Goal: Transaction & Acquisition: Purchase product/service

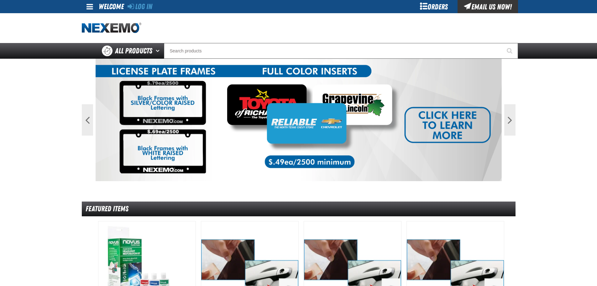
click at [446, 8] on div "Orders" at bounding box center [434, 6] width 47 height 13
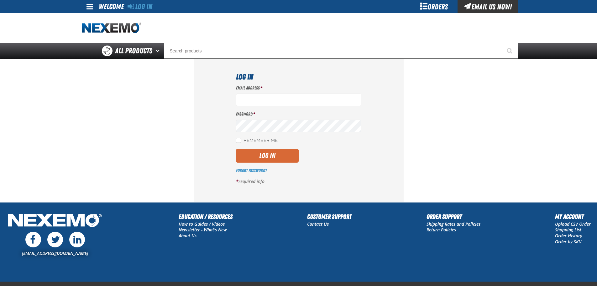
type input "jchapman@vtaig.com"
click at [262, 157] on button "Log In" at bounding box center [267, 156] width 63 height 14
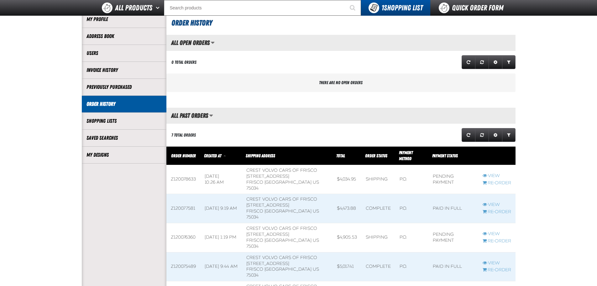
scroll to position [125, 0]
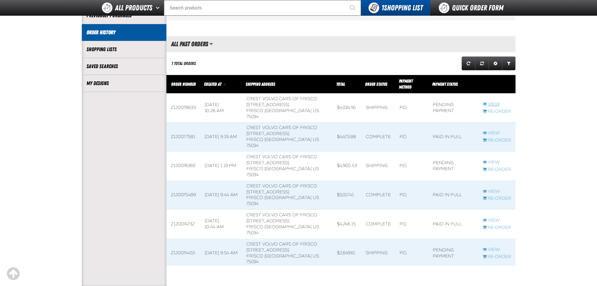
click at [495, 101] on link "View" at bounding box center [497, 104] width 29 height 6
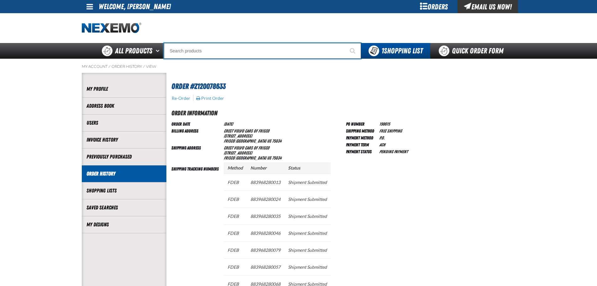
click at [236, 54] on input "Search" at bounding box center [262, 51] width 197 height 16
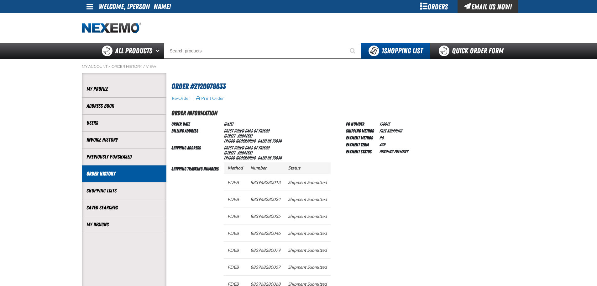
click at [431, 9] on div "Orders" at bounding box center [434, 6] width 47 height 13
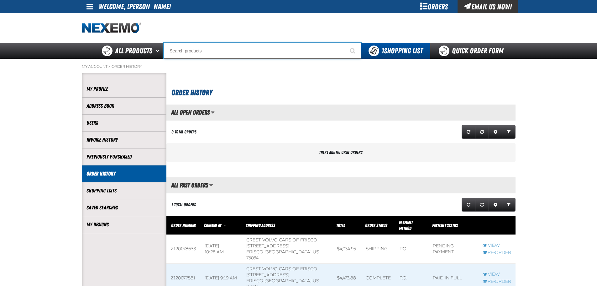
click at [201, 53] on input "Search" at bounding box center [262, 51] width 197 height 16
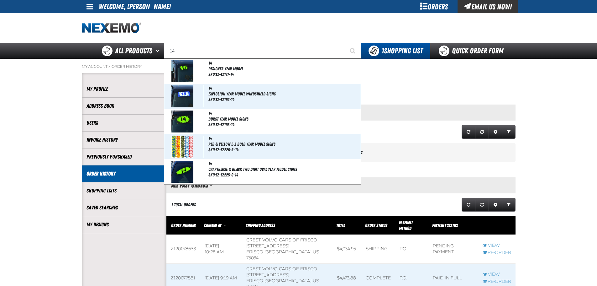
click at [567, 126] on main "My Account / Order History Account My Profile Address Book" at bounding box center [298, 243] width 597 height 369
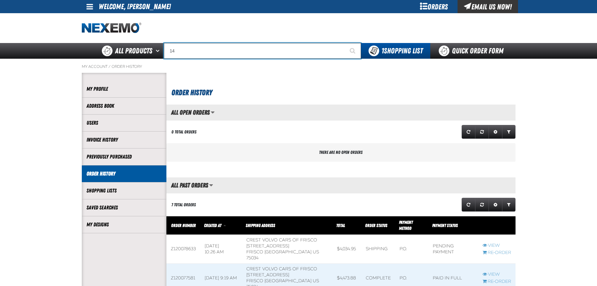
click at [181, 52] on input "14" at bounding box center [262, 51] width 197 height 16
type input "1"
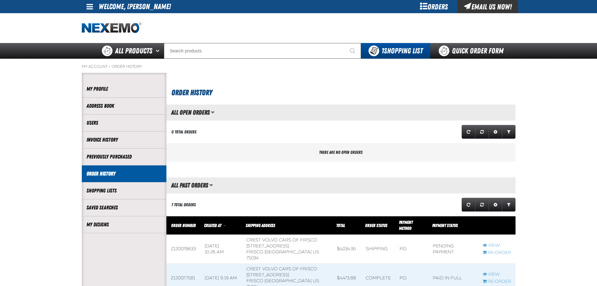
click at [12, 153] on main "My Account / Order History Account My Profile Address Book" at bounding box center [298, 243] width 597 height 369
click at [104, 158] on link "Previously Purchased" at bounding box center [124, 156] width 75 height 7
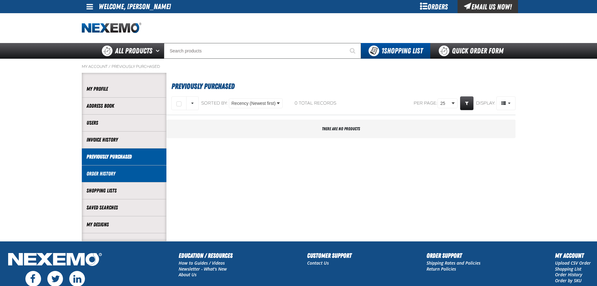
click at [109, 175] on link "Order History" at bounding box center [124, 173] width 75 height 7
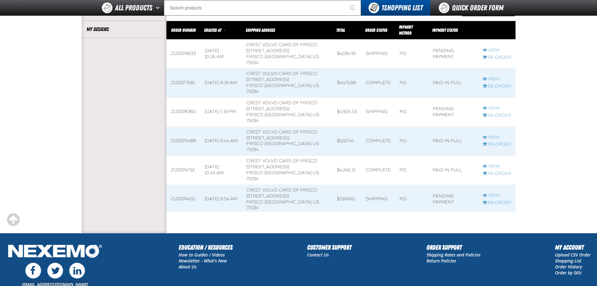
scroll to position [188, 0]
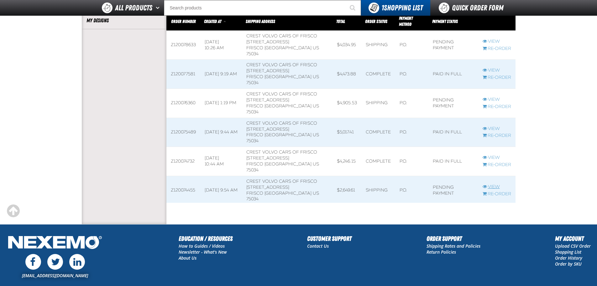
click at [488, 184] on link "View" at bounding box center [497, 187] width 29 height 6
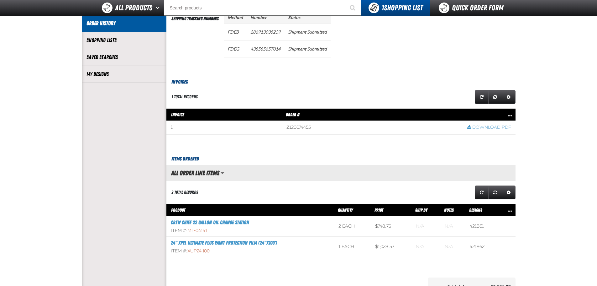
scroll to position [125, 0]
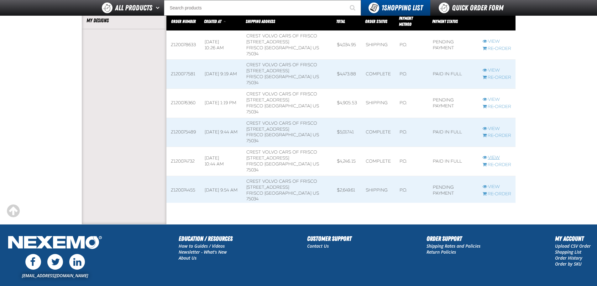
scroll to position [157, 0]
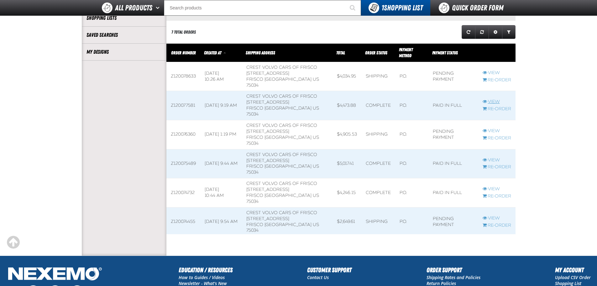
click at [496, 99] on link "View" at bounding box center [497, 102] width 29 height 6
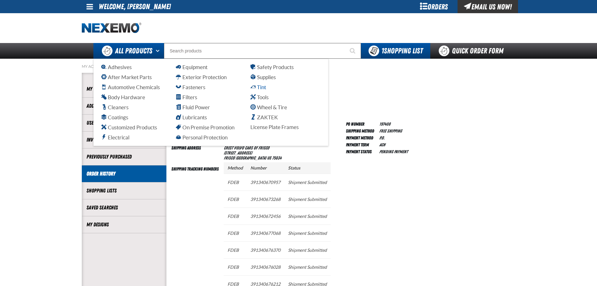
click at [262, 87] on span "Tint" at bounding box center [259, 87] width 16 height 6
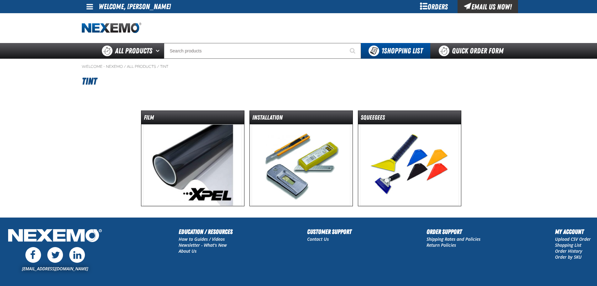
click at [211, 161] on img at bounding box center [192, 165] width 99 height 82
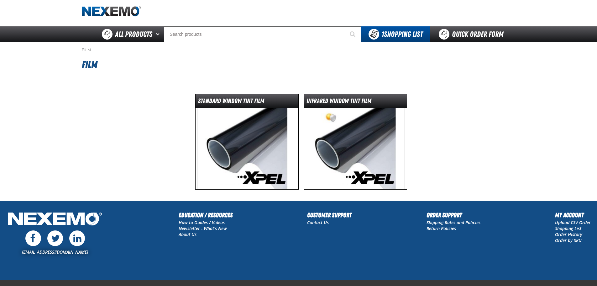
scroll to position [31, 0]
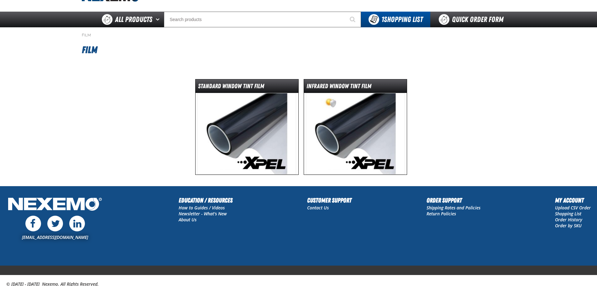
click at [235, 130] on img at bounding box center [247, 134] width 99 height 82
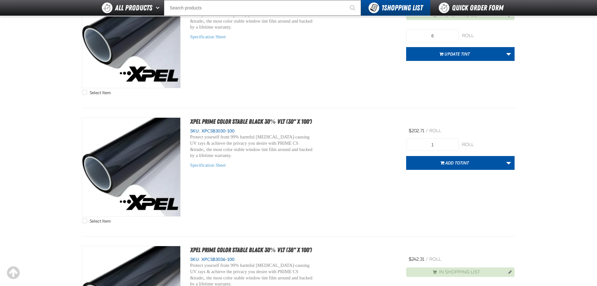
scroll to position [1725, 0]
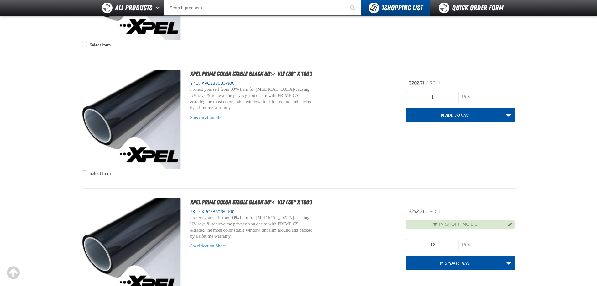
click at [298, 201] on span "XPEL PRIME Color Stable Black 30% VLT (36" x 100')" at bounding box center [251, 202] width 122 height 8
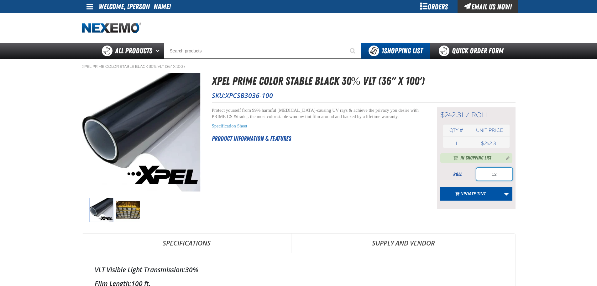
drag, startPoint x: 485, startPoint y: 174, endPoint x: 510, endPoint y: 171, distance: 25.0
click at [510, 171] on input "12" at bounding box center [495, 174] width 36 height 13
type input "14"
click at [492, 196] on button "Update TINT" at bounding box center [471, 194] width 61 height 14
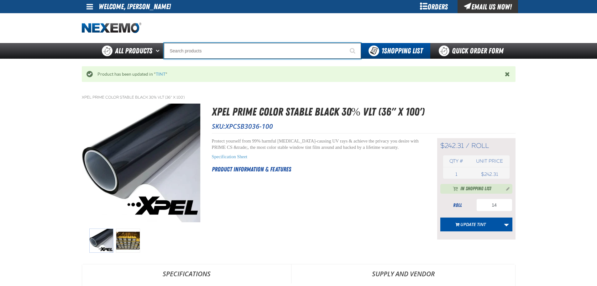
click at [211, 49] on input "Search" at bounding box center [262, 51] width 197 height 16
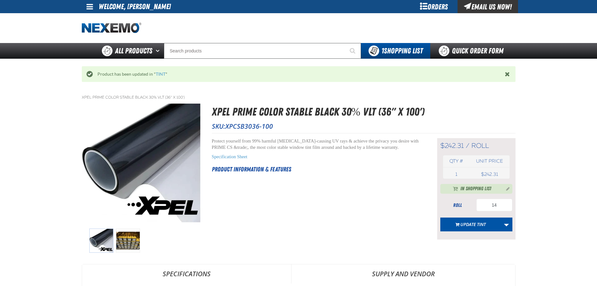
click at [427, 5] on div "Orders" at bounding box center [434, 6] width 47 height 13
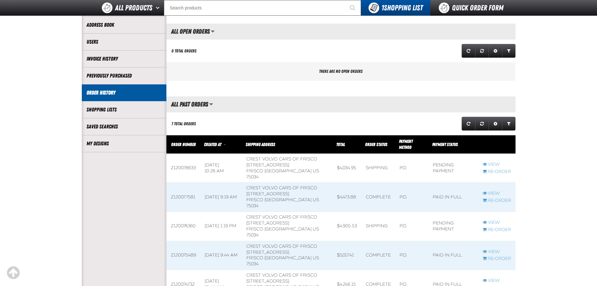
scroll to position [63, 0]
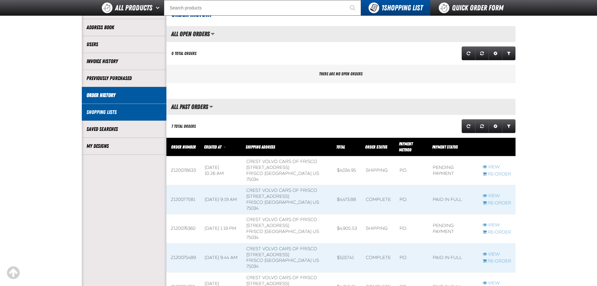
click at [107, 109] on link "Shopping Lists" at bounding box center [124, 112] width 75 height 7
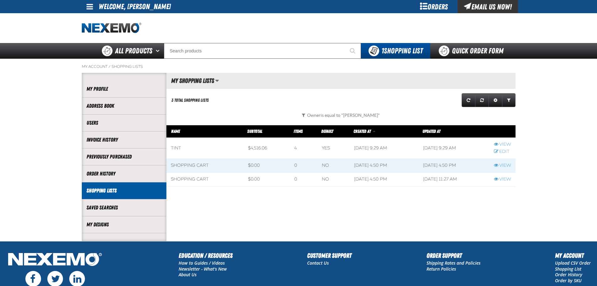
scroll to position [0, 0]
click at [499, 145] on link "View" at bounding box center [502, 144] width 17 height 6
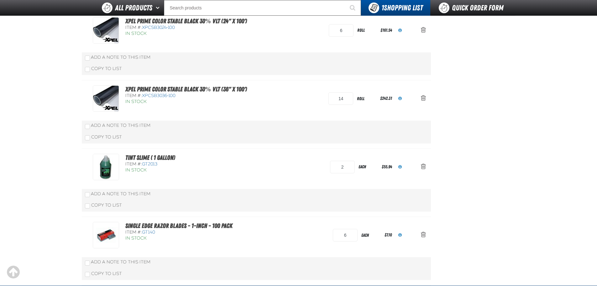
scroll to position [125, 0]
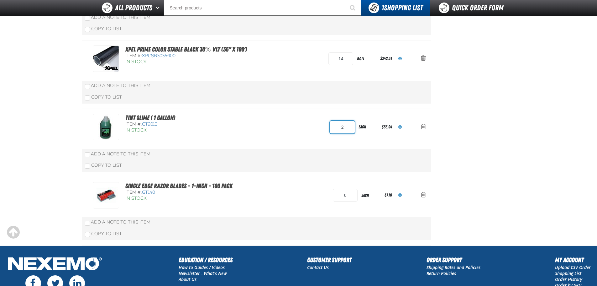
click at [342, 129] on input "2" at bounding box center [342, 127] width 25 height 13
click at [423, 127] on span "oro.shoppinglist.remove_item.aria_label" at bounding box center [423, 126] width 5 height 6
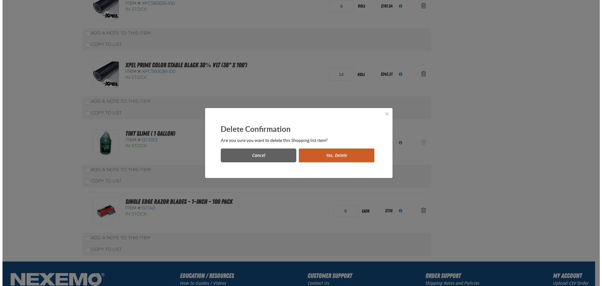
scroll to position [0, 0]
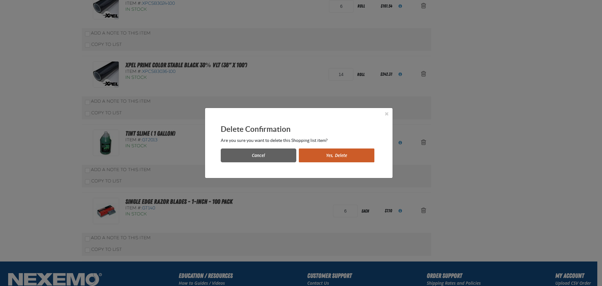
click at [321, 157] on button "Yes, Delete" at bounding box center [337, 155] width 76 height 14
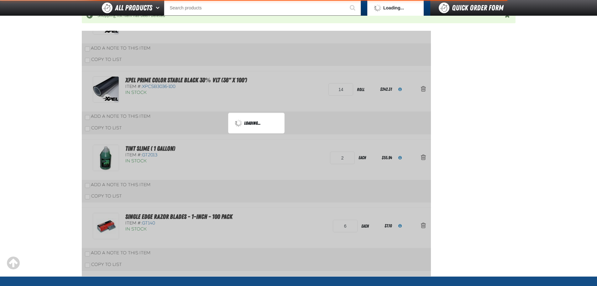
scroll to position [156, 0]
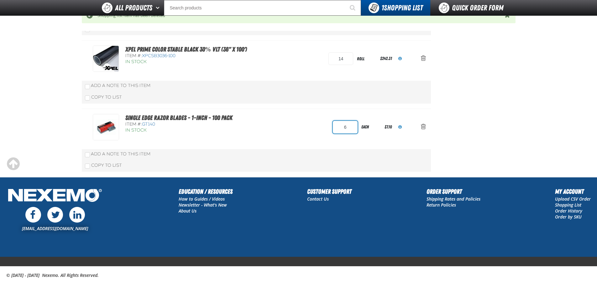
click at [351, 127] on input "6" at bounding box center [345, 127] width 25 height 13
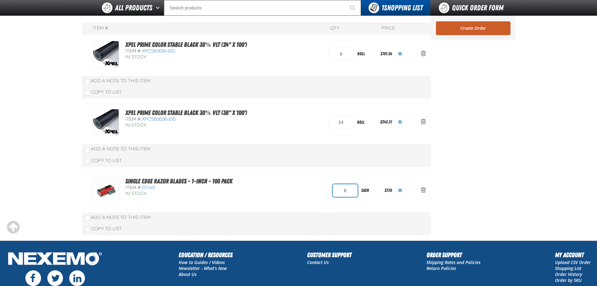
scroll to position [63, 0]
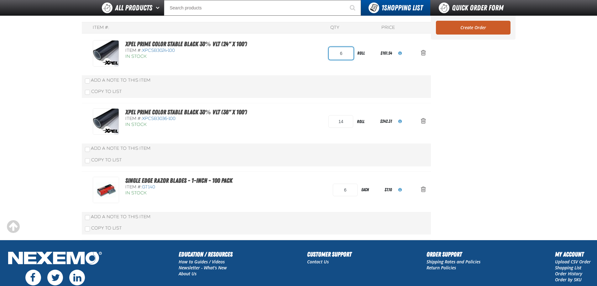
click at [349, 55] on input "6" at bounding box center [341, 53] width 25 height 13
type input "8"
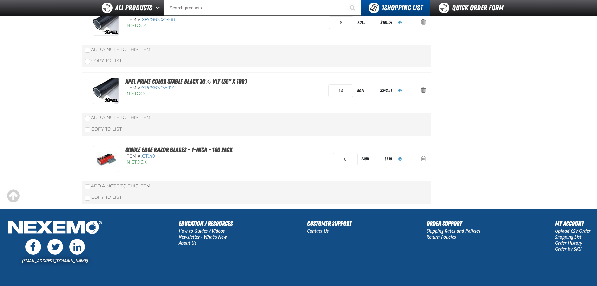
click at [499, 75] on aside "Summary 3 Items Subtotal $4,404.18 Total $4,404.18 Loading... Create Order" at bounding box center [473, 79] width 85 height 259
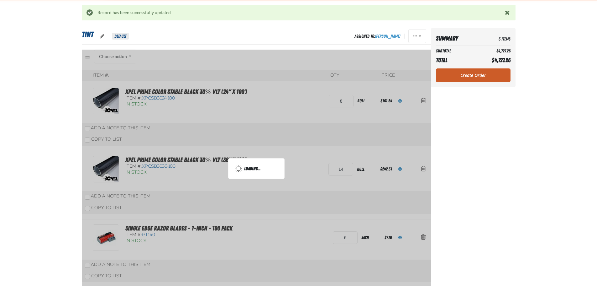
scroll to position [31, 0]
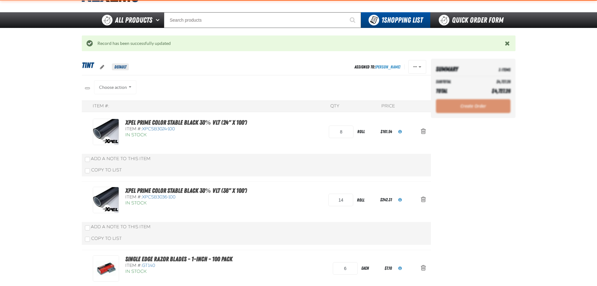
click at [469, 107] on div "Create Order" at bounding box center [473, 106] width 75 height 14
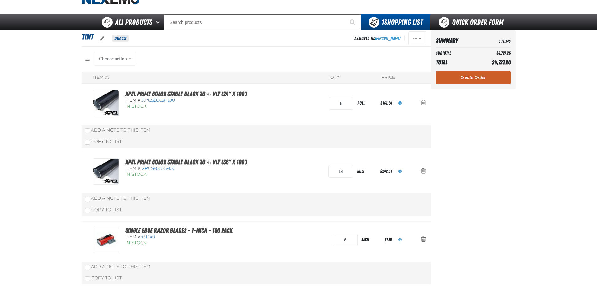
scroll to position [43, 0]
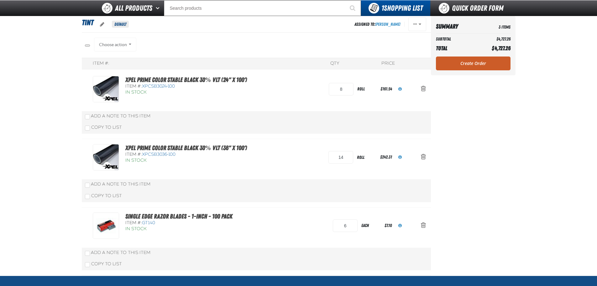
click at [578, 201] on main "TINT Default Assigned To: Jeremi Chapman Reassign Edit Duplicate Delete QTY" at bounding box center [298, 145] width 597 height 259
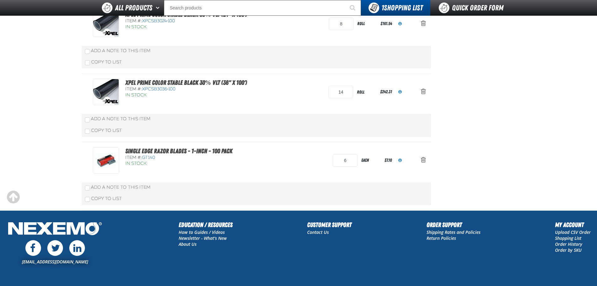
scroll to position [0, 0]
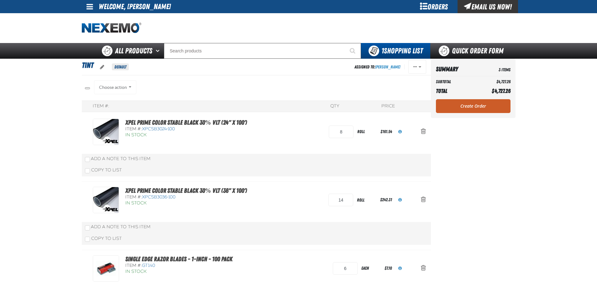
drag, startPoint x: 487, startPoint y: 106, endPoint x: 512, endPoint y: 128, distance: 34.0
click at [487, 106] on link "Create Order" at bounding box center [473, 106] width 75 height 14
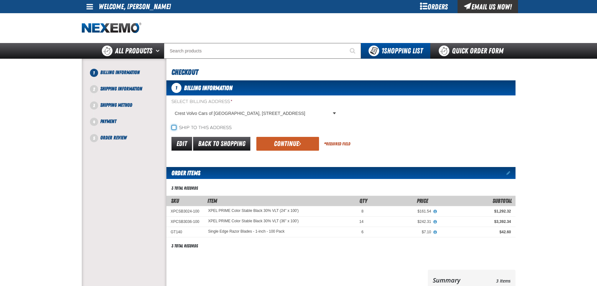
click at [174, 127] on input "Ship to this address" at bounding box center [174, 127] width 5 height 5
checkbox input "true"
click at [286, 146] on button "Continue" at bounding box center [288, 144] width 63 height 14
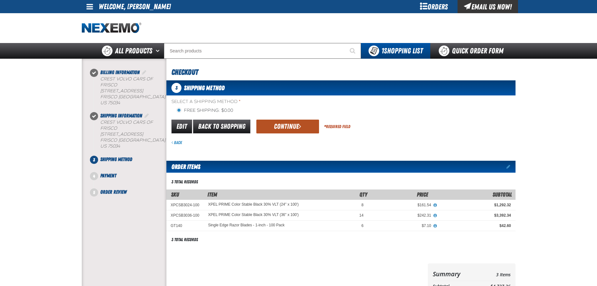
click at [287, 126] on button "Continue" at bounding box center [288, 126] width 63 height 14
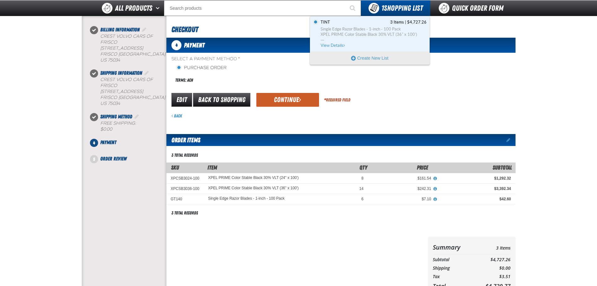
scroll to position [63, 0]
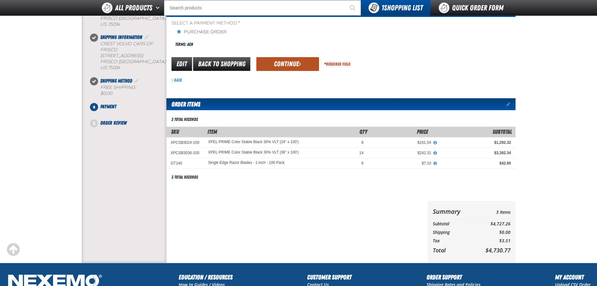
click at [289, 66] on button "Continue" at bounding box center [288, 64] width 63 height 14
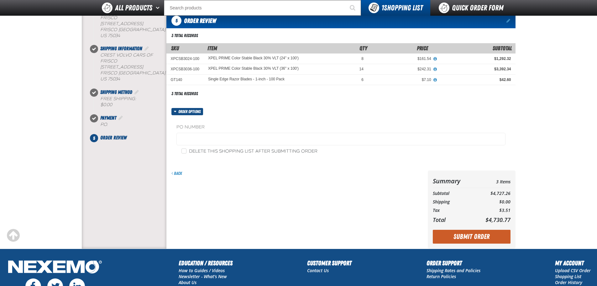
scroll to position [31, 0]
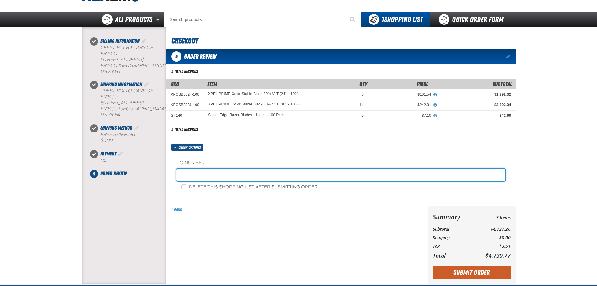
click at [239, 173] on input "text" at bounding box center [341, 174] width 329 height 13
type input "199763"
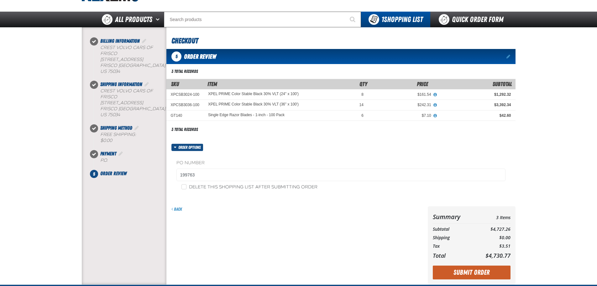
drag, startPoint x: 264, startPoint y: 211, endPoint x: 288, endPoint y: 215, distance: 24.5
click at [265, 211] on div "Back" at bounding box center [298, 209] width 252 height 6
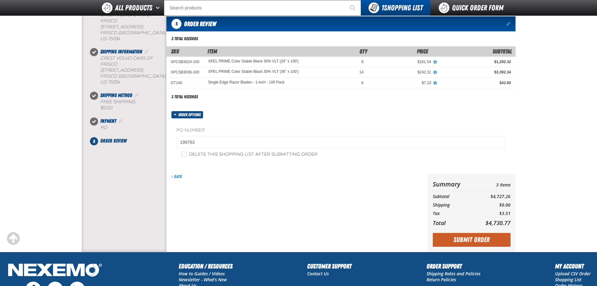
scroll to position [63, 0]
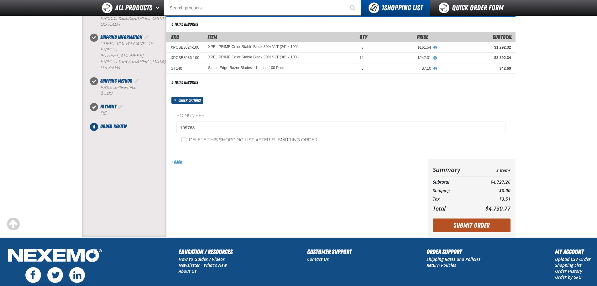
click at [492, 227] on button "Submit Order" at bounding box center [472, 225] width 78 height 14
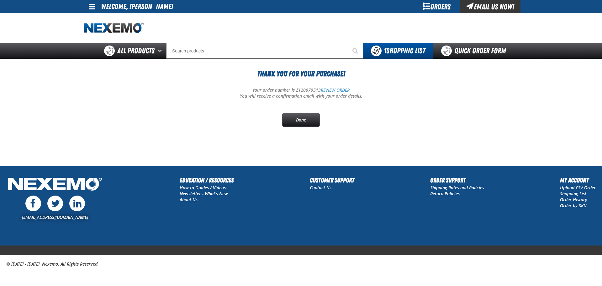
click at [305, 89] on p "Your order number is Z120079513 REVIEW ORDER" at bounding box center [301, 90] width 434 height 6
click at [305, 87] on p "Your order number is Z120079513 REVIEW ORDER" at bounding box center [301, 90] width 434 height 6
copy p "Z120079513"
click at [266, 230] on div "[EMAIL_ADDRESS][DOMAIN_NAME] Education / Resources How to Guides / Videos Newsl…" at bounding box center [301, 210] width 602 height 70
click at [304, 120] on link "Done" at bounding box center [301, 120] width 38 height 14
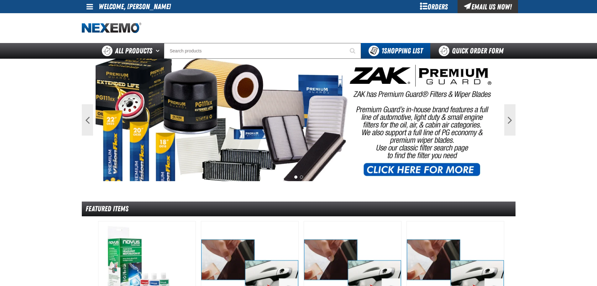
click at [430, 8] on div "Orders" at bounding box center [434, 6] width 47 height 13
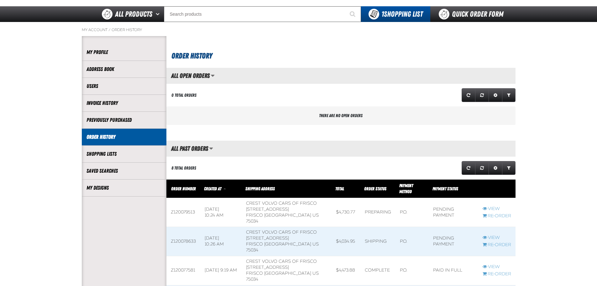
scroll to position [94, 0]
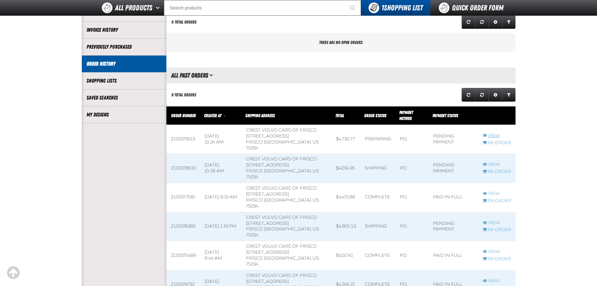
click at [494, 133] on link "View" at bounding box center [497, 136] width 29 height 6
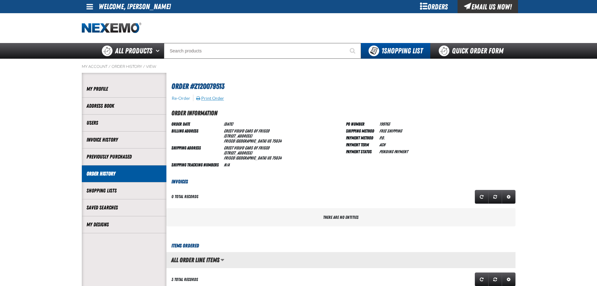
click at [208, 98] on button "Print Order" at bounding box center [210, 98] width 29 height 6
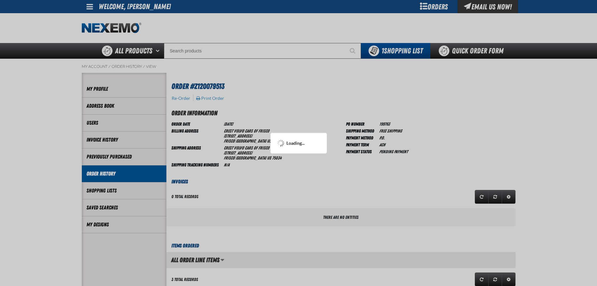
click at [472, 121] on div at bounding box center [298, 143] width 597 height 286
click at [448, 127] on div at bounding box center [298, 143] width 597 height 286
click at [333, 105] on div at bounding box center [298, 143] width 597 height 286
click at [467, 116] on div at bounding box center [298, 143] width 597 height 286
click at [429, 78] on div at bounding box center [298, 143] width 597 height 286
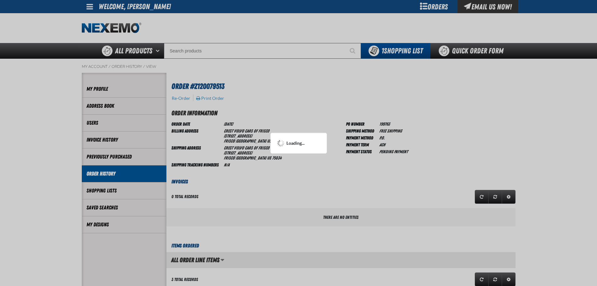
click at [456, 174] on div at bounding box center [298, 143] width 597 height 286
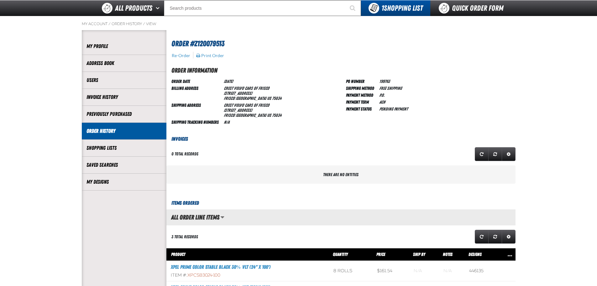
scroll to position [31, 0]
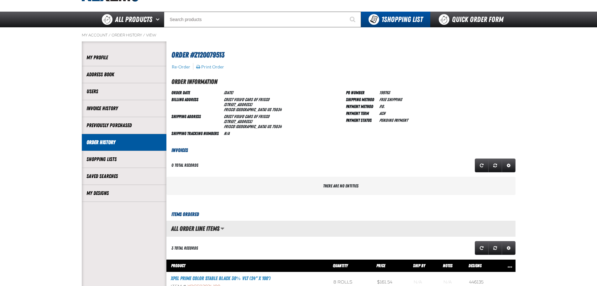
drag, startPoint x: 451, startPoint y: 82, endPoint x: 451, endPoint y: 89, distance: 6.6
click at [451, 82] on h2 "Order Information" at bounding box center [344, 81] width 344 height 9
click at [213, 67] on button "Print Order" at bounding box center [210, 67] width 29 height 6
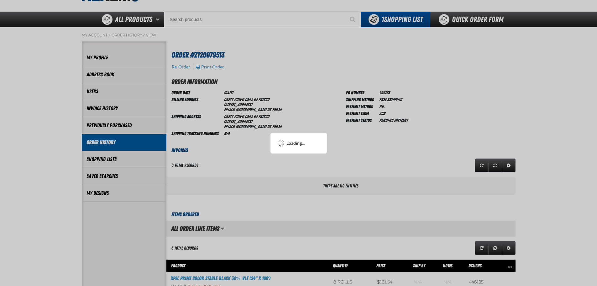
scroll to position [0, 0]
drag, startPoint x: 429, startPoint y: 94, endPoint x: 429, endPoint y: 102, distance: 7.5
click at [428, 93] on div at bounding box center [298, 143] width 597 height 286
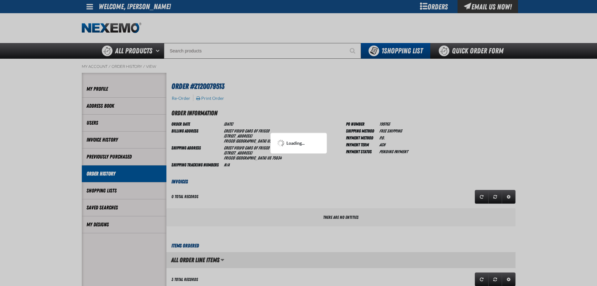
drag, startPoint x: 463, startPoint y: 121, endPoint x: 455, endPoint y: 116, distance: 9.0
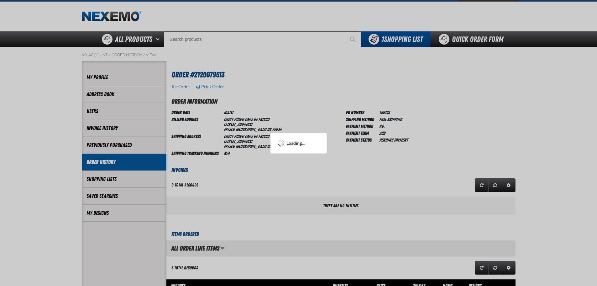
scroll to position [31, 0]
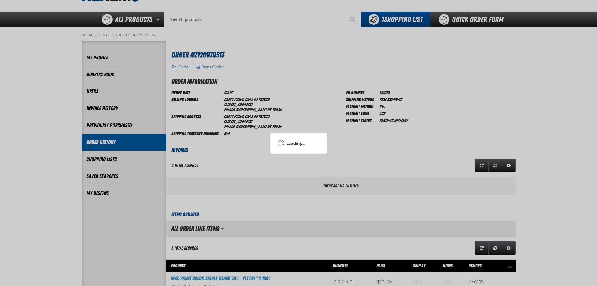
drag, startPoint x: 379, startPoint y: 168, endPoint x: 526, endPoint y: 71, distance: 175.6
click at [526, 71] on div at bounding box center [298, 143] width 597 height 286
click at [495, 165] on div at bounding box center [298, 143] width 597 height 286
click at [444, 171] on div at bounding box center [298, 143] width 597 height 286
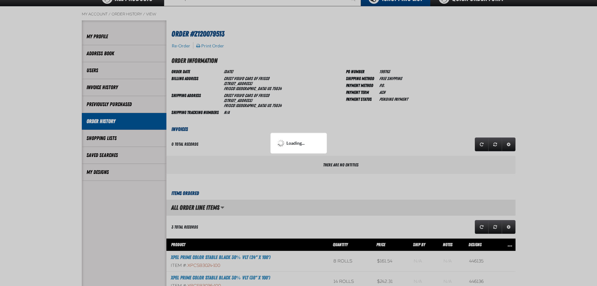
scroll to position [63, 0]
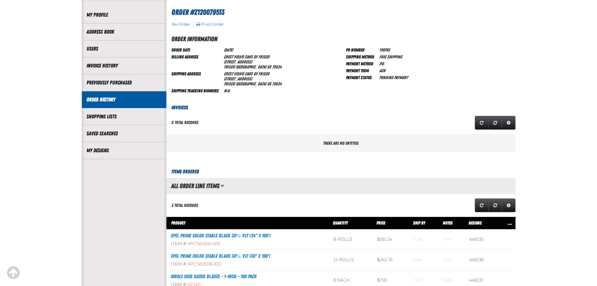
scroll to position [0, 0]
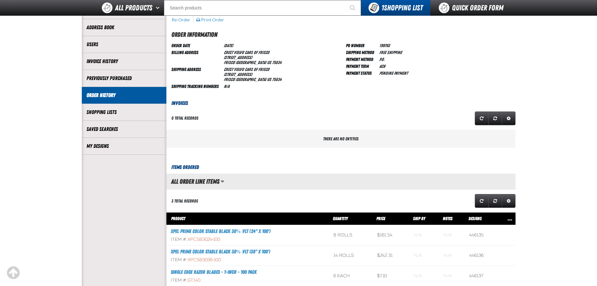
click at [409, 112] on div "Grid Settings" at bounding box center [428, 118] width 175 height 16
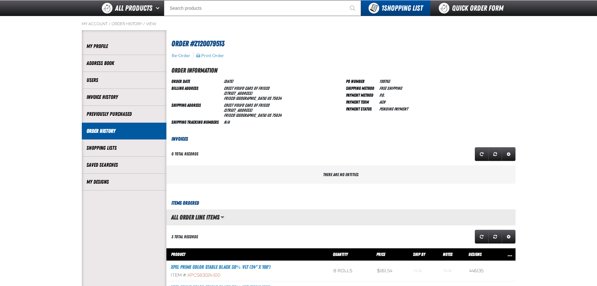
scroll to position [31, 0]
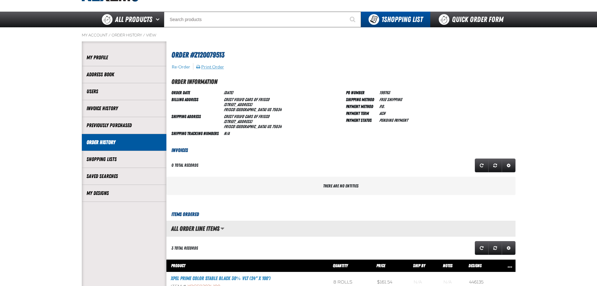
drag, startPoint x: 215, startPoint y: 67, endPoint x: 208, endPoint y: 67, distance: 6.3
click at [208, 67] on button "Print Order" at bounding box center [210, 67] width 29 height 6
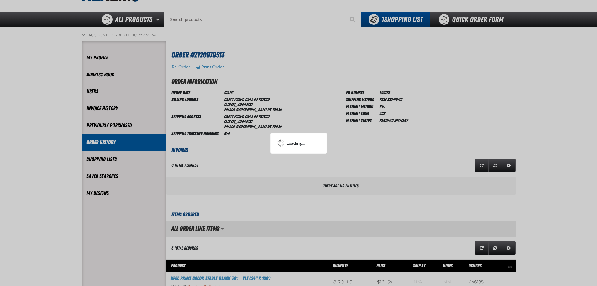
scroll to position [0, 0]
drag, startPoint x: 555, startPoint y: 150, endPoint x: 558, endPoint y: 121, distance: 29.3
click at [555, 150] on div at bounding box center [298, 143] width 597 height 286
drag, startPoint x: 554, startPoint y: 1, endPoint x: 598, endPoint y: 44, distance: 61.4
click at [597, 35] on div at bounding box center [298, 143] width 597 height 286
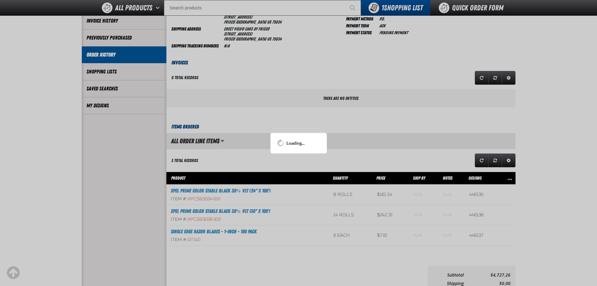
scroll to position [157, 0]
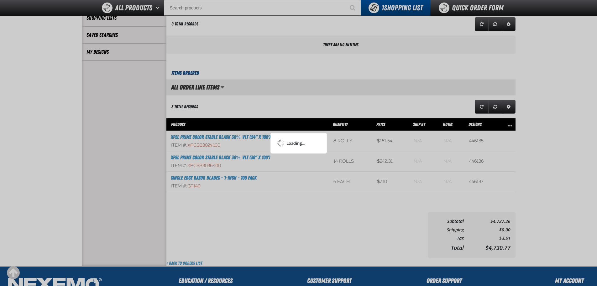
drag, startPoint x: 321, startPoint y: 218, endPoint x: 560, endPoint y: 103, distance: 264.7
click at [558, 103] on div at bounding box center [298, 143] width 597 height 286
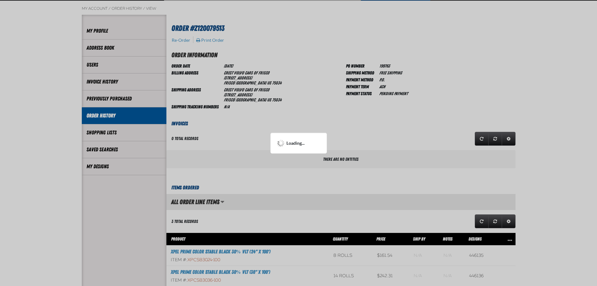
scroll to position [0, 0]
